Goal: Navigation & Orientation: Find specific page/section

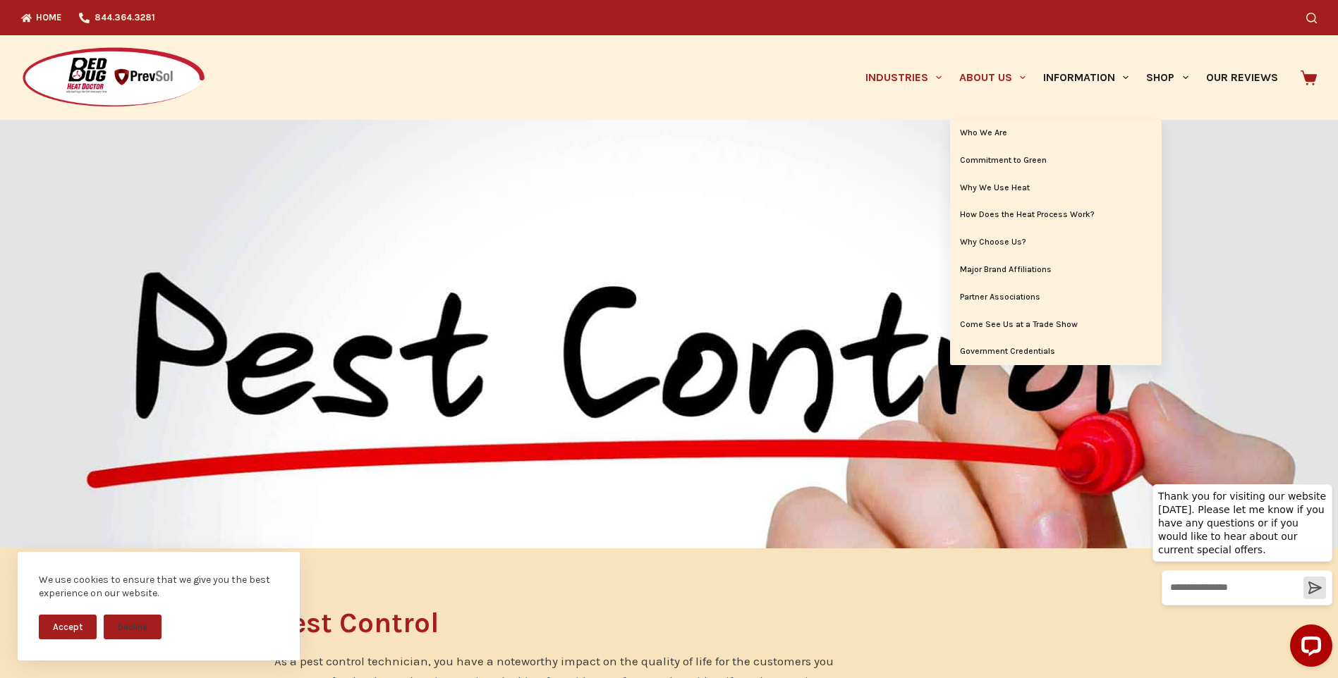
click at [950, 48] on link "About Us" at bounding box center [992, 77] width 84 height 85
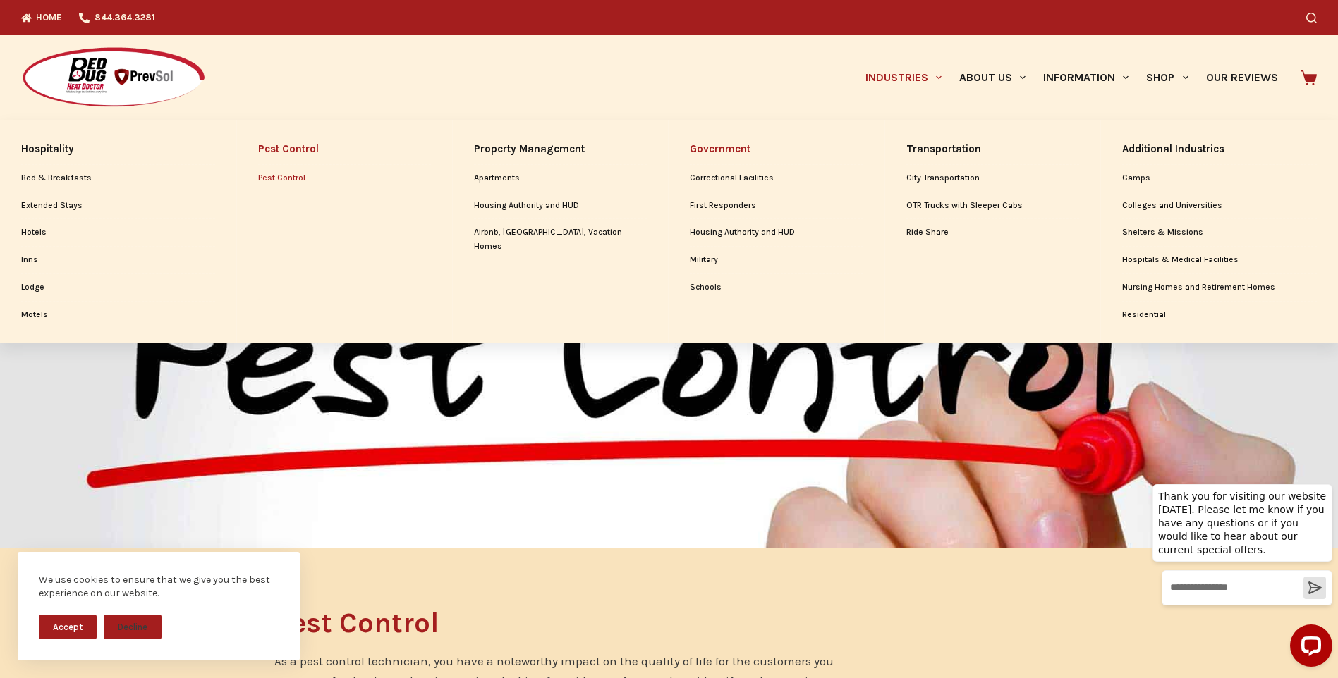
click at [674, 339] on li "Government Correctional Facilities First Responders Housing Authority and HUD M…" at bounding box center [777, 231] width 216 height 223
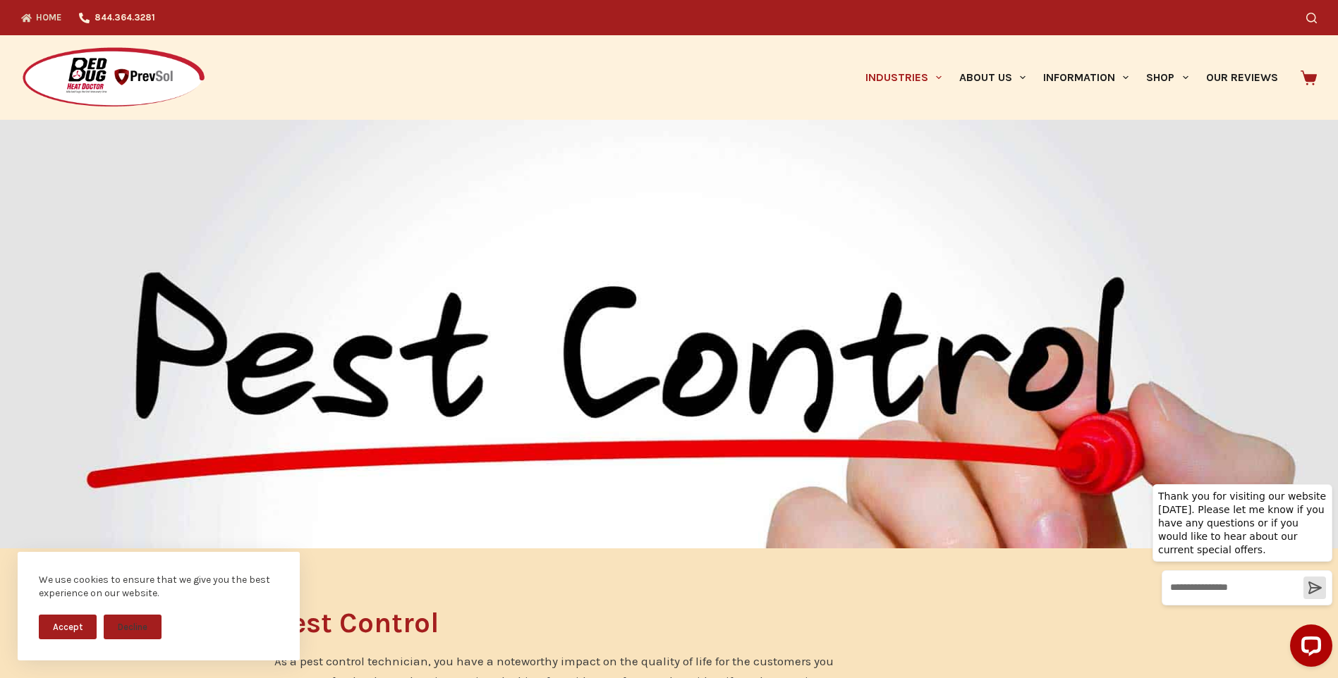
click at [24, 9] on link "Home" at bounding box center [45, 17] width 49 height 35
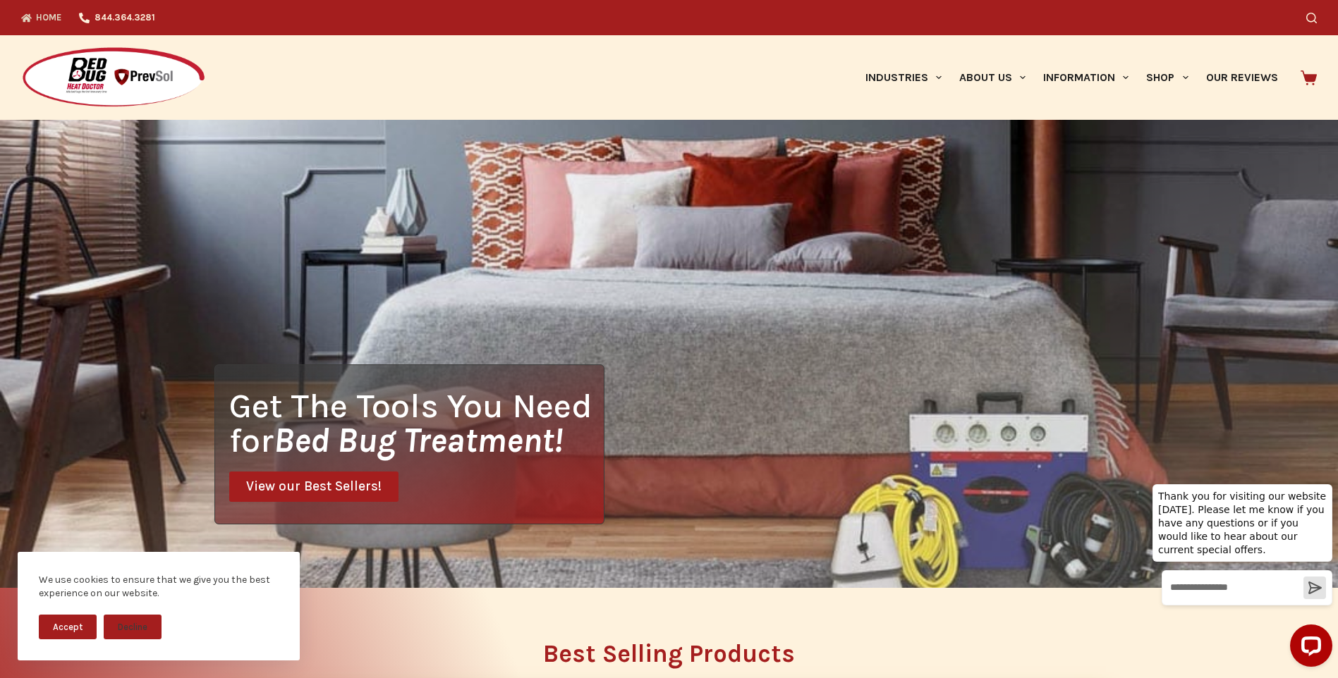
click at [461, 482] on div "Get The Tools You Need for Bed Bug Treatment! View our Best Sellers!" at bounding box center [409, 445] width 390 height 160
click at [954, 378] on div "Get The Tools You Need for Bed Bug Treatment! View our Best Sellers!" at bounding box center [669, 354] width 1338 height 468
